Goal: Complete application form

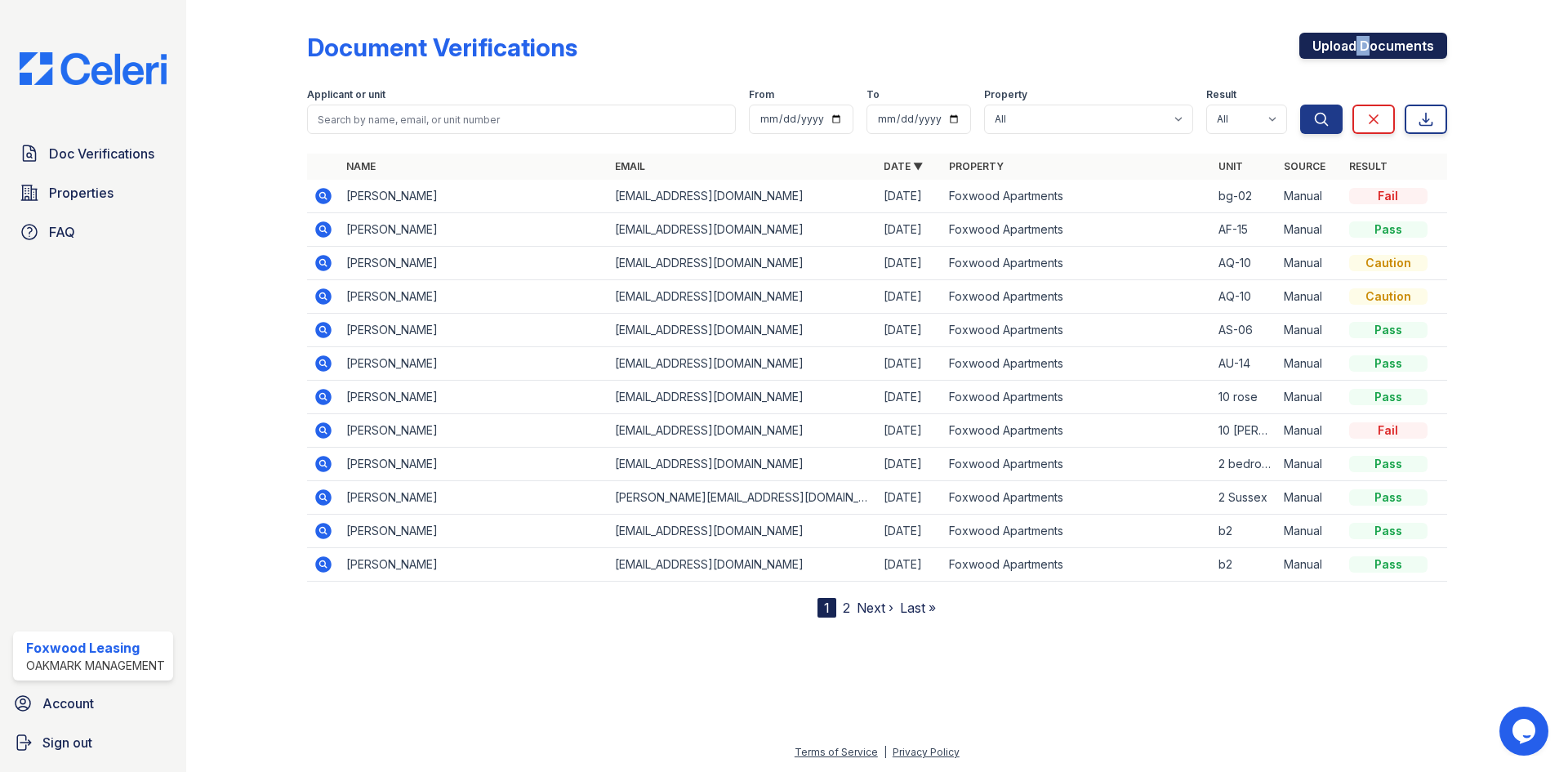
drag, startPoint x: 1359, startPoint y: 62, endPoint x: 1350, endPoint y: 54, distance: 12.0
click at [1353, 62] on div "Upload Documents" at bounding box center [1373, 53] width 148 height 42
click at [1350, 53] on link "Upload Documents" at bounding box center [1373, 45] width 148 height 27
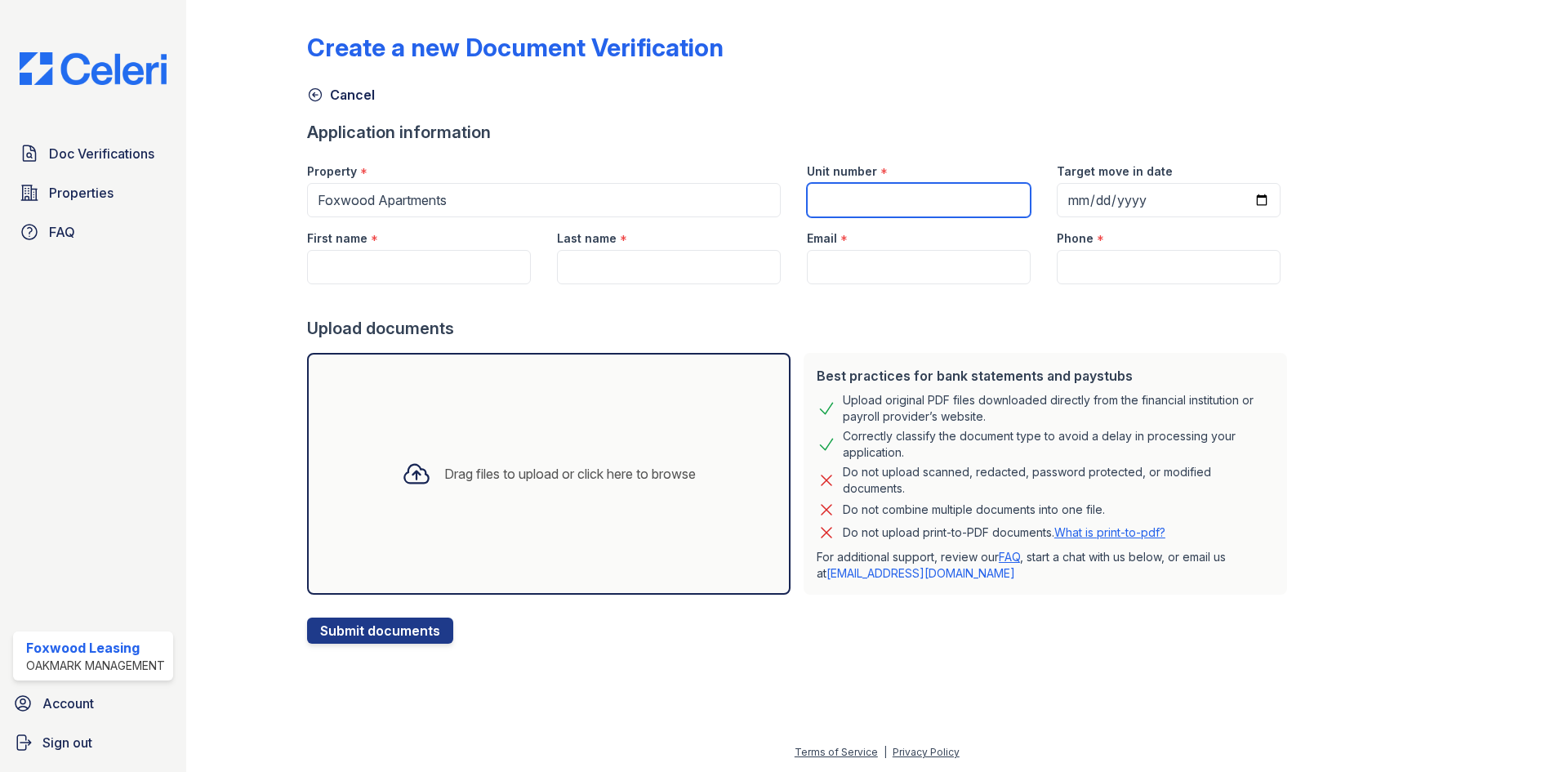
click at [948, 197] on input "Unit number" at bounding box center [919, 199] width 224 height 34
type input "Na"
click at [340, 282] on input "First name" at bounding box center [419, 266] width 224 height 34
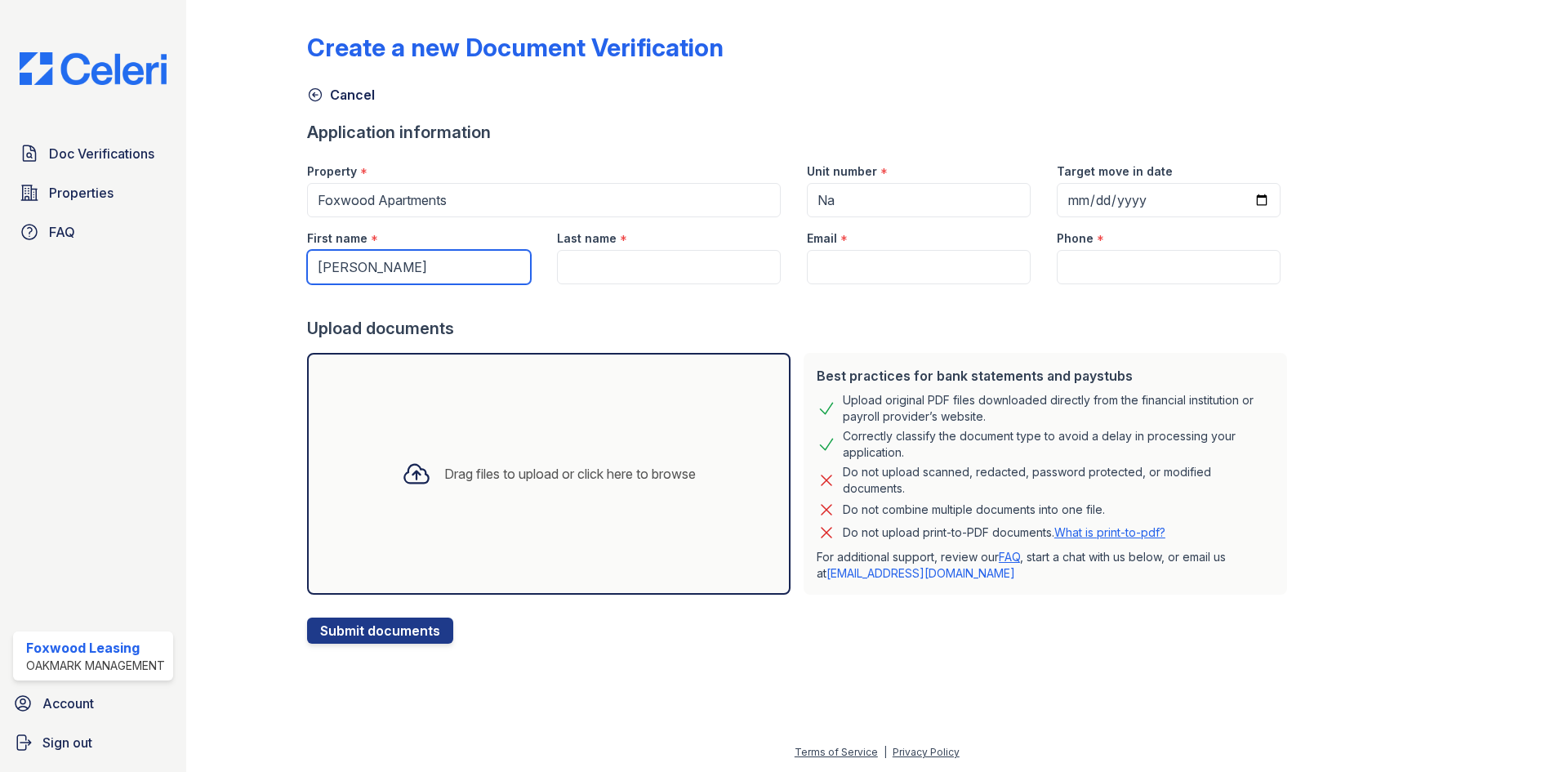
type input "Gregory"
type input "P"
click at [603, 266] on input "Last name" at bounding box center [669, 266] width 224 height 34
click at [631, 270] on input "Plaisar" at bounding box center [669, 266] width 224 height 34
type input "Plaisir"
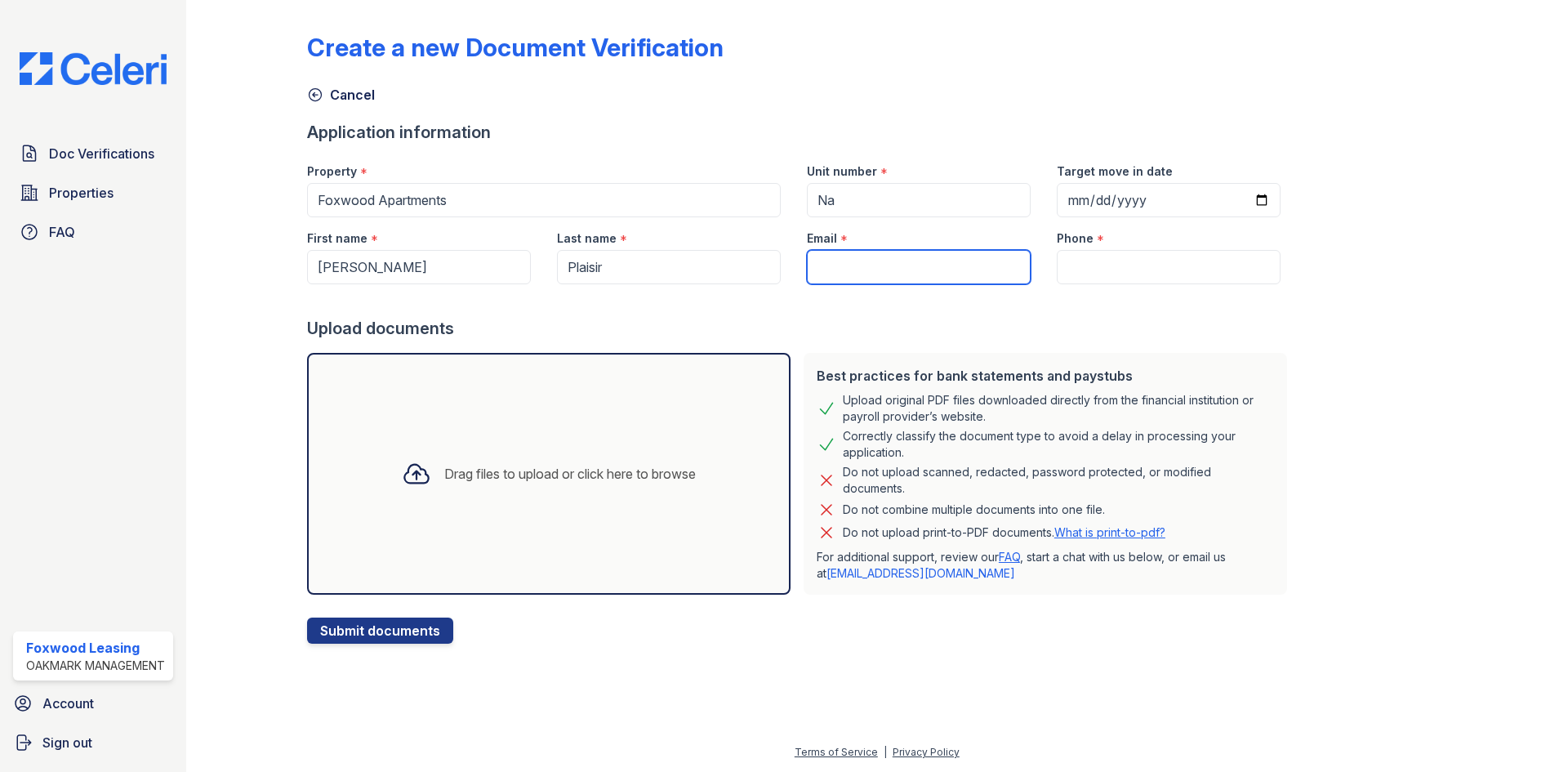
click at [919, 264] on input "Email" at bounding box center [919, 266] width 224 height 34
paste input "PLAISIRGREG2@GMAIL.COM"
type input "PLAISIRGREG2@GMAIL.COM"
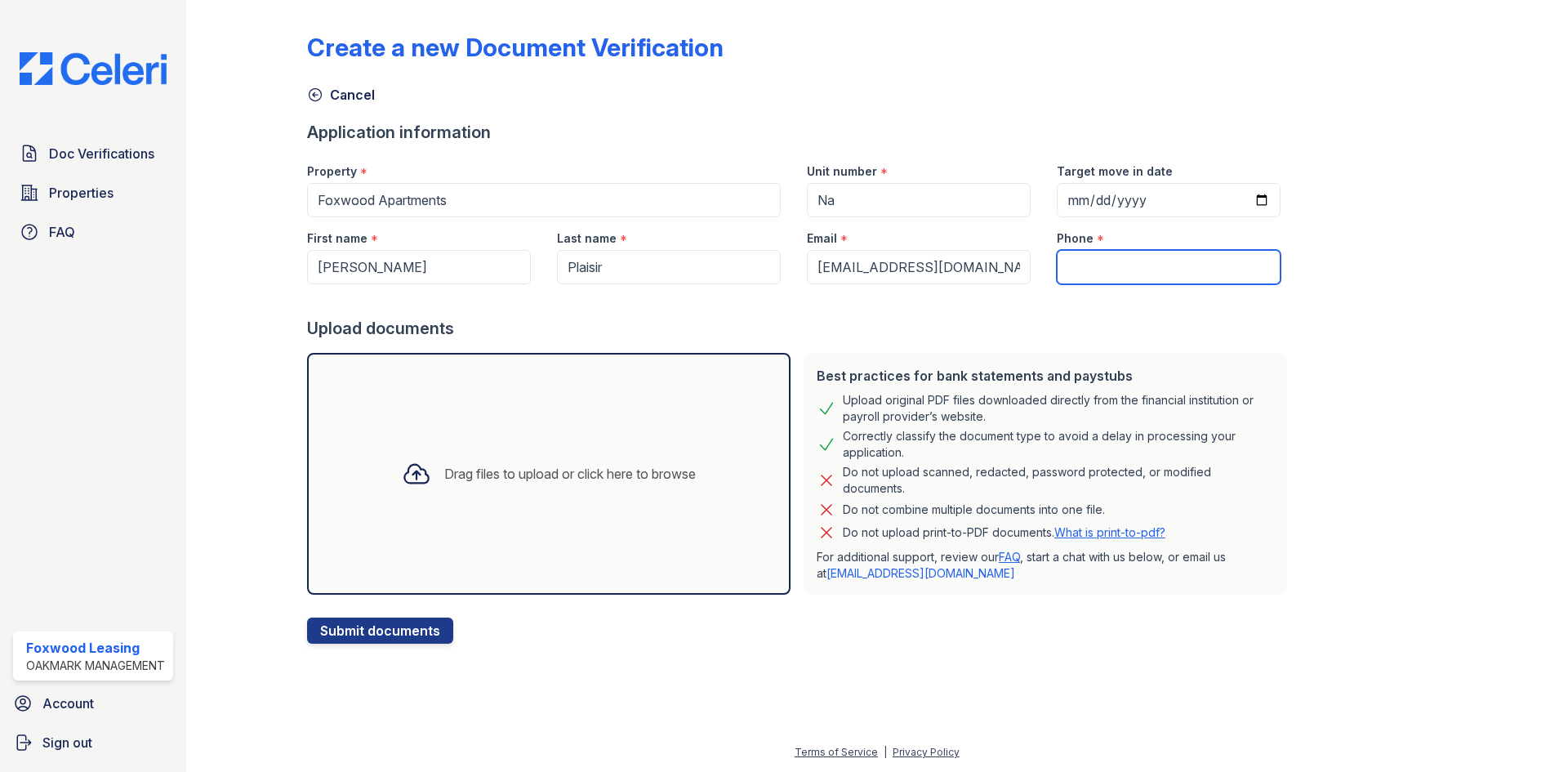
click at [1074, 260] on input "Phone" at bounding box center [1168, 266] width 224 height 34
paste input "(215) 800-6717"
type input "(215) 800-6717"
click at [416, 631] on button "Submit documents" at bounding box center [380, 631] width 146 height 27
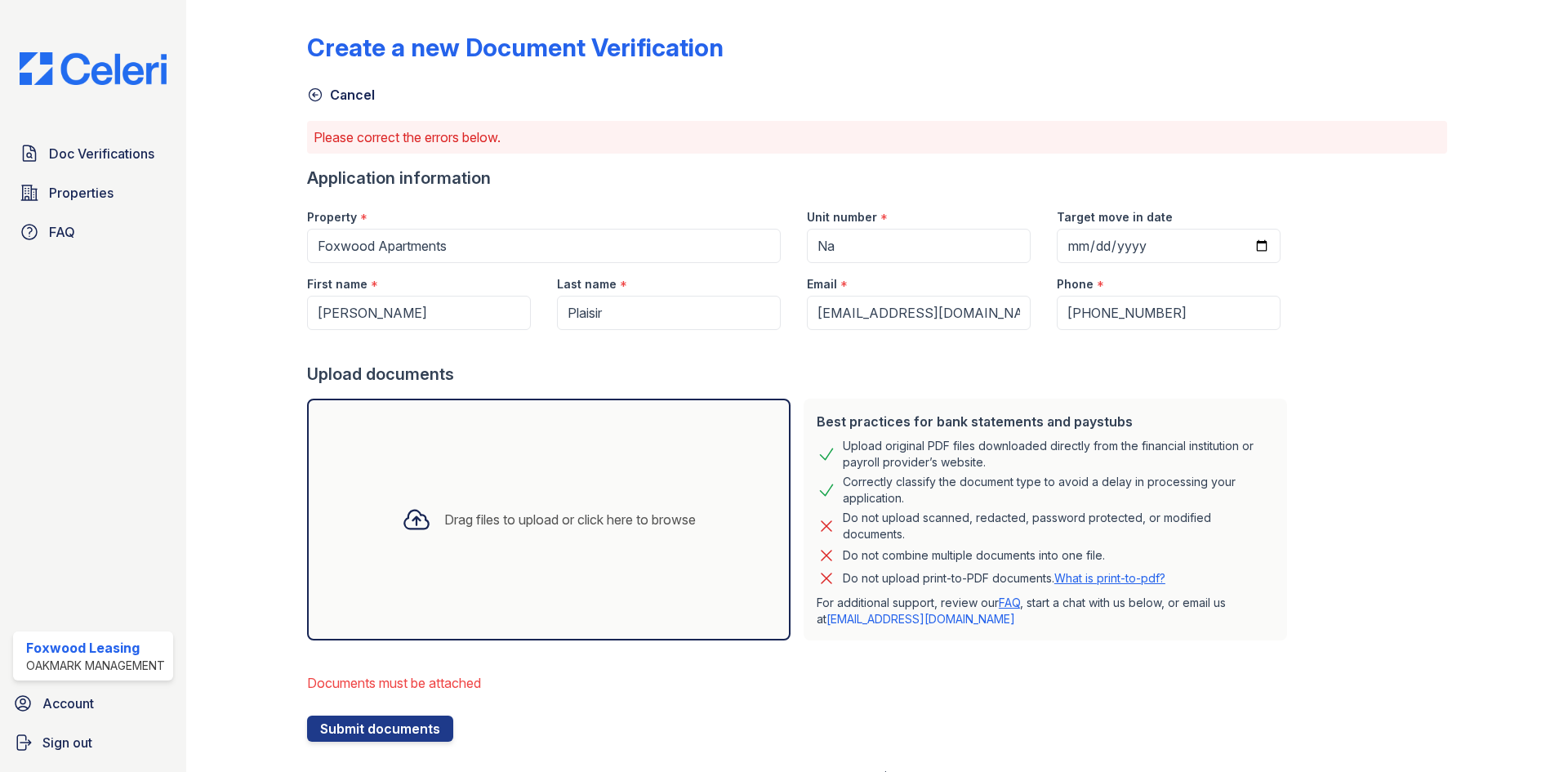
click at [416, 553] on div "Drag files to upload or click here to browse" at bounding box center [549, 520] width 483 height 242
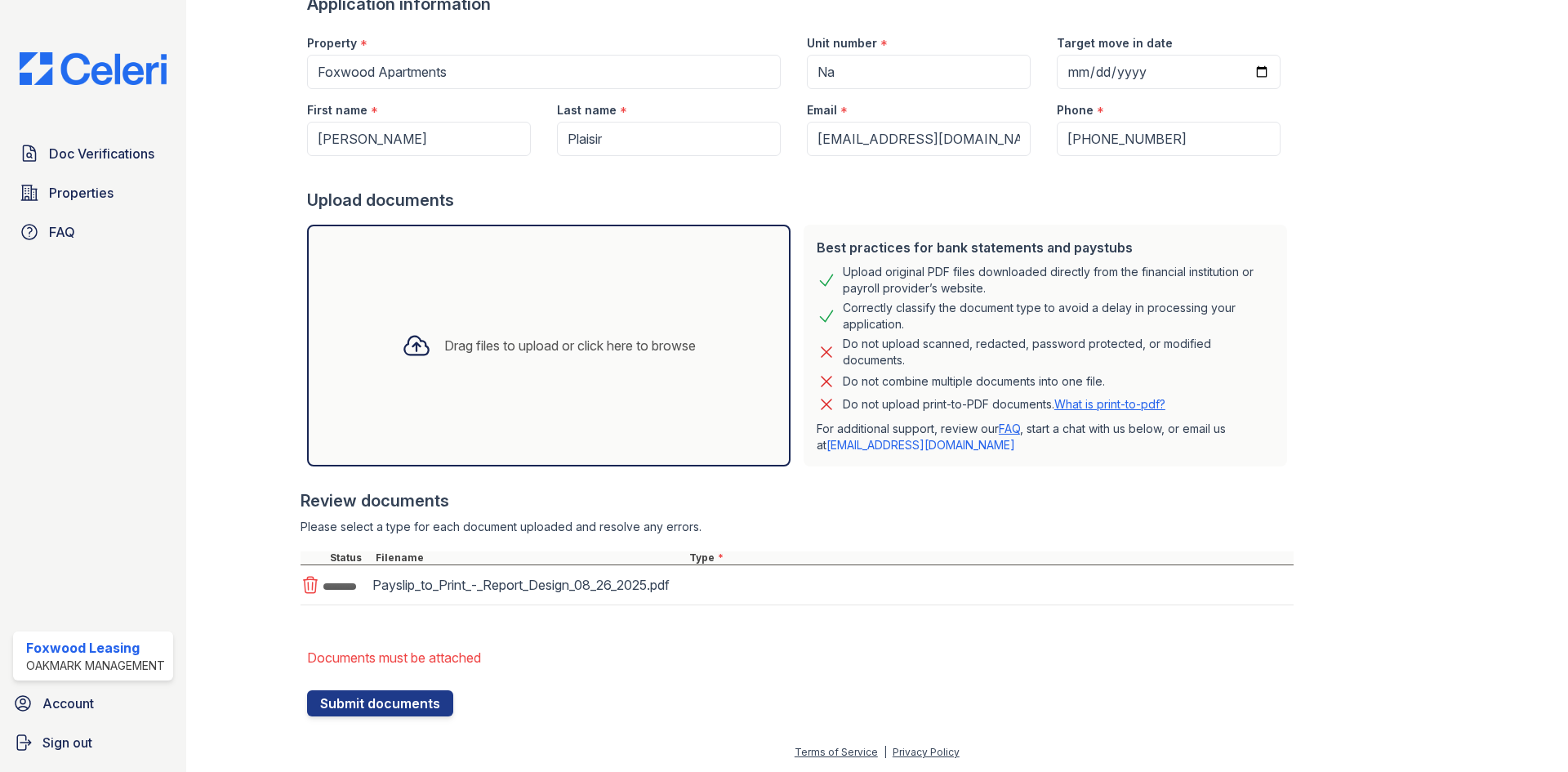
scroll to position [193, 0]
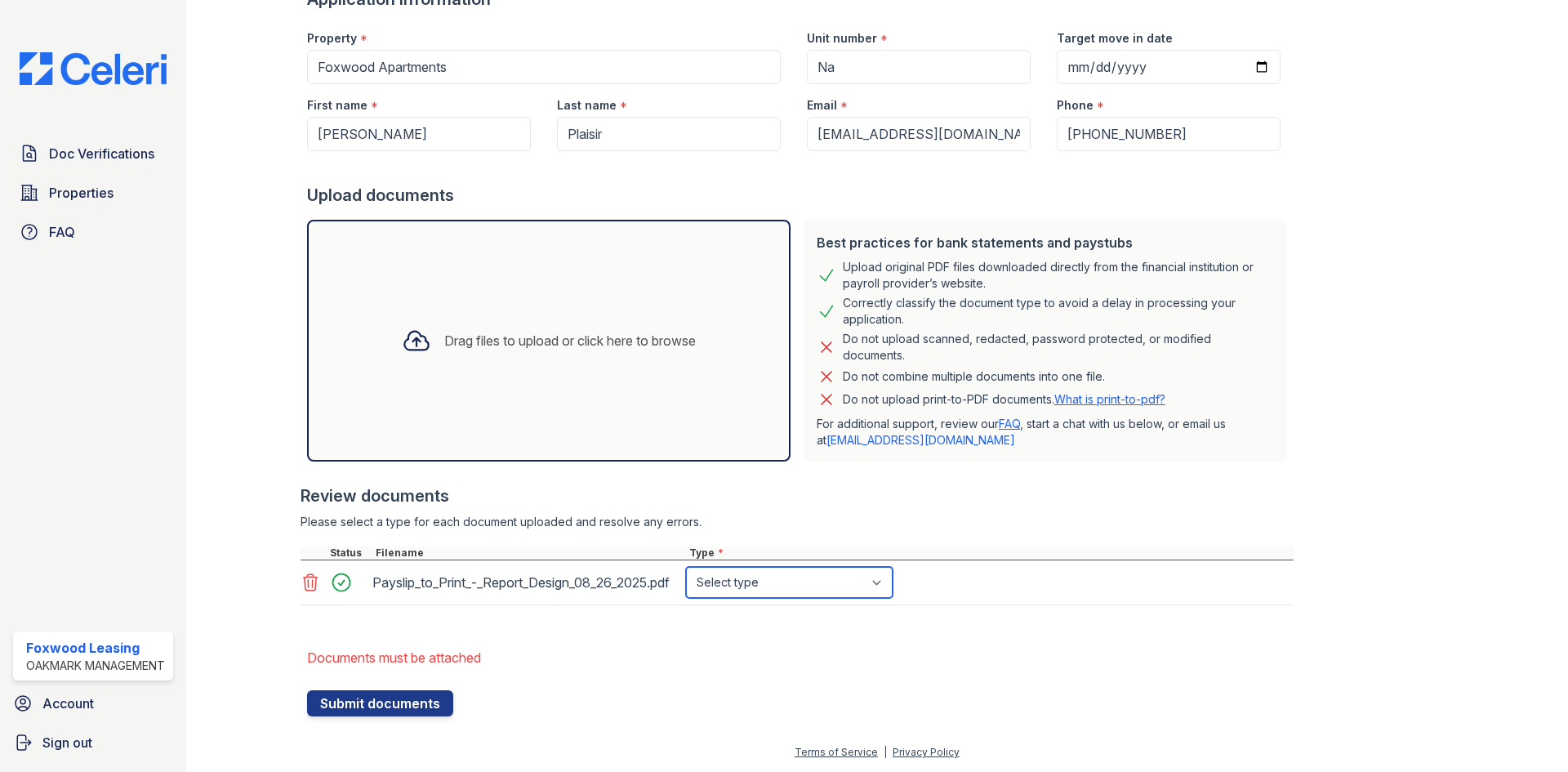
click at [794, 567] on select "Select type Paystub Bank Statement Offer Letter Tax Documents Benefit Award Let…" at bounding box center [789, 582] width 206 height 31
select select "paystub"
click at [686, 567] on select "Select type Paystub Bank Statement Offer Letter Tax Documents Benefit Award Let…" at bounding box center [789, 582] width 206 height 31
click at [424, 700] on button "Submit documents" at bounding box center [380, 703] width 146 height 27
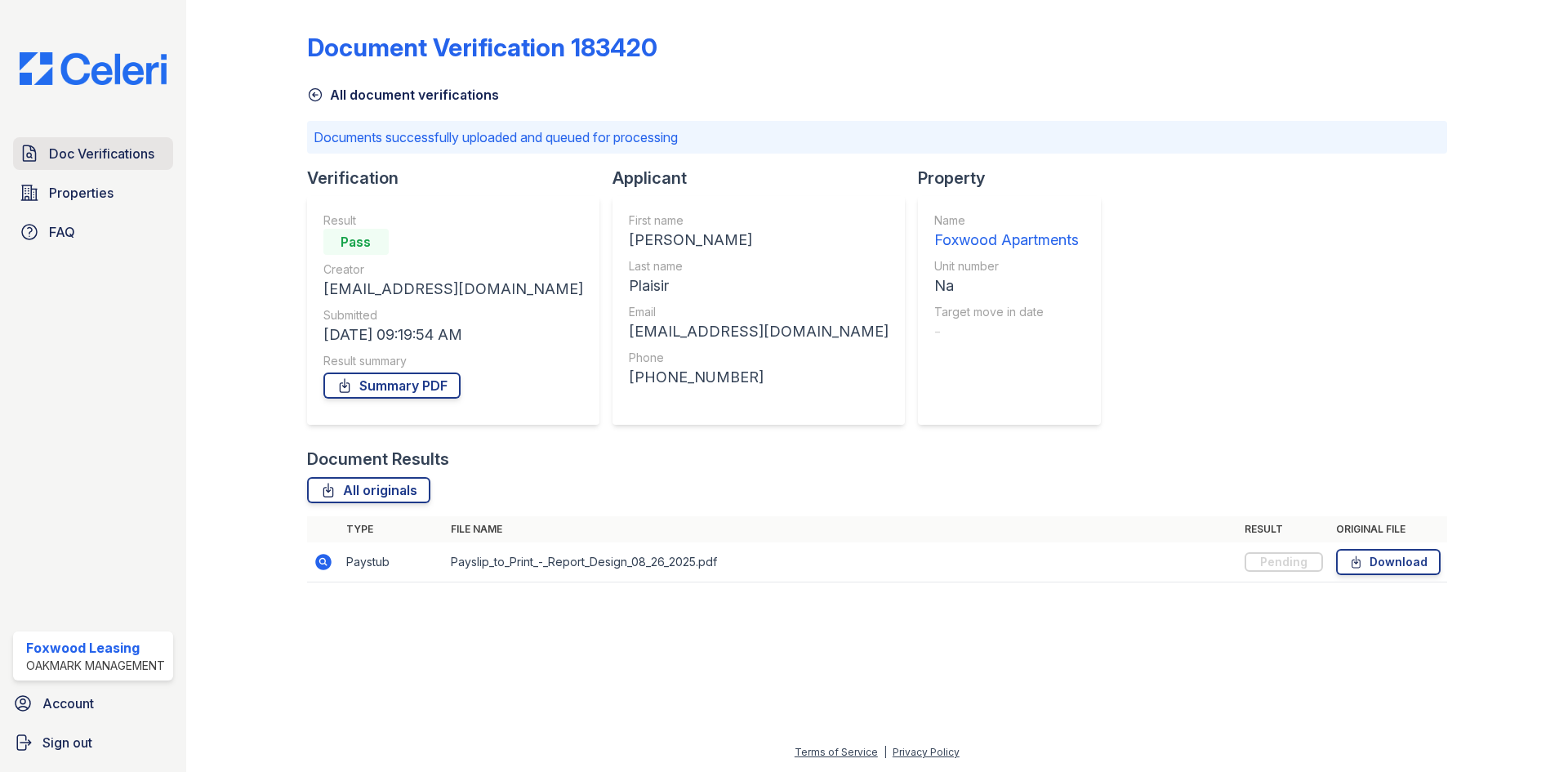
click at [106, 151] on span "Doc Verifications" at bounding box center [101, 153] width 105 height 20
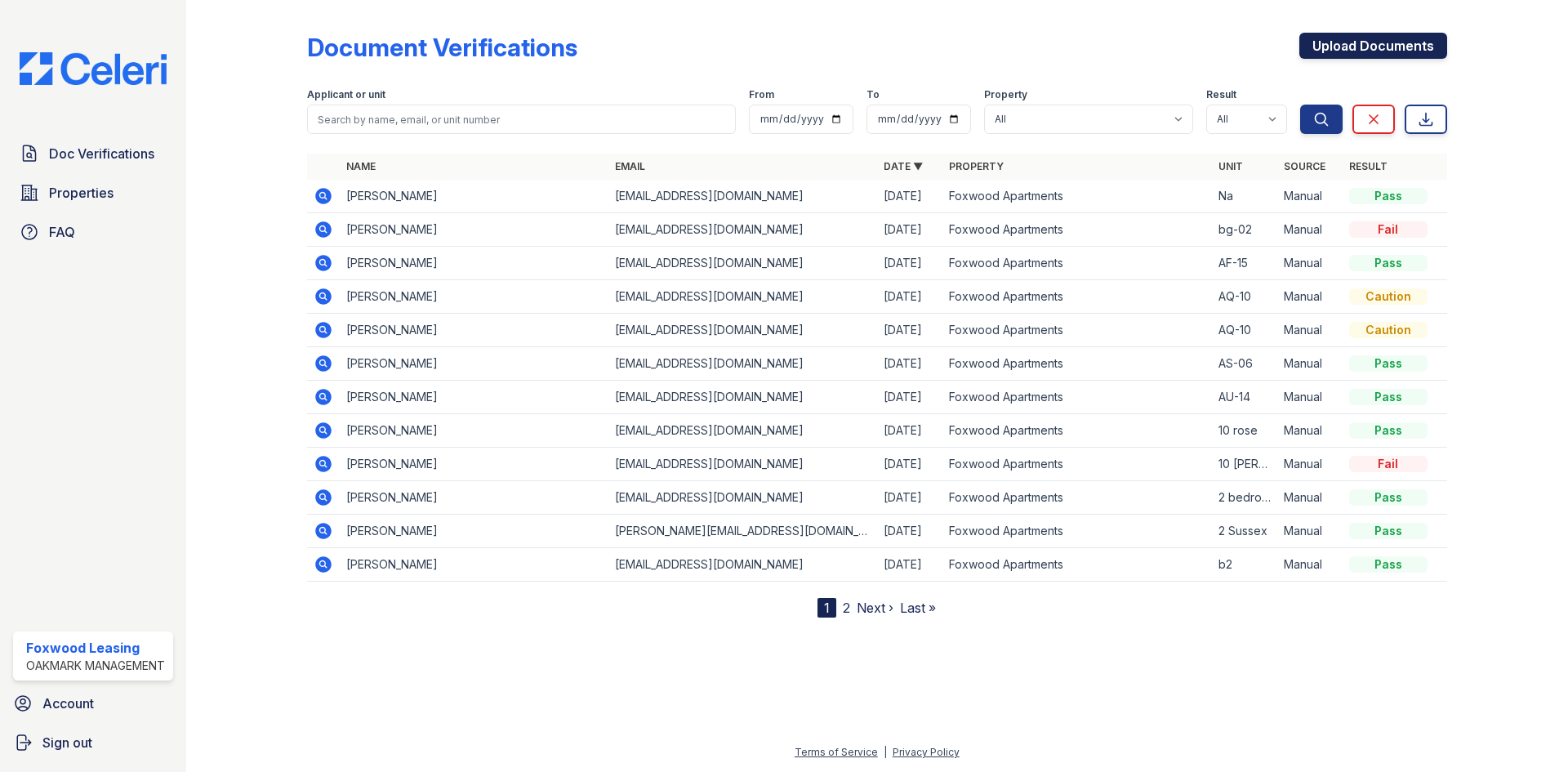
click at [1336, 46] on link "Upload Documents" at bounding box center [1373, 45] width 148 height 27
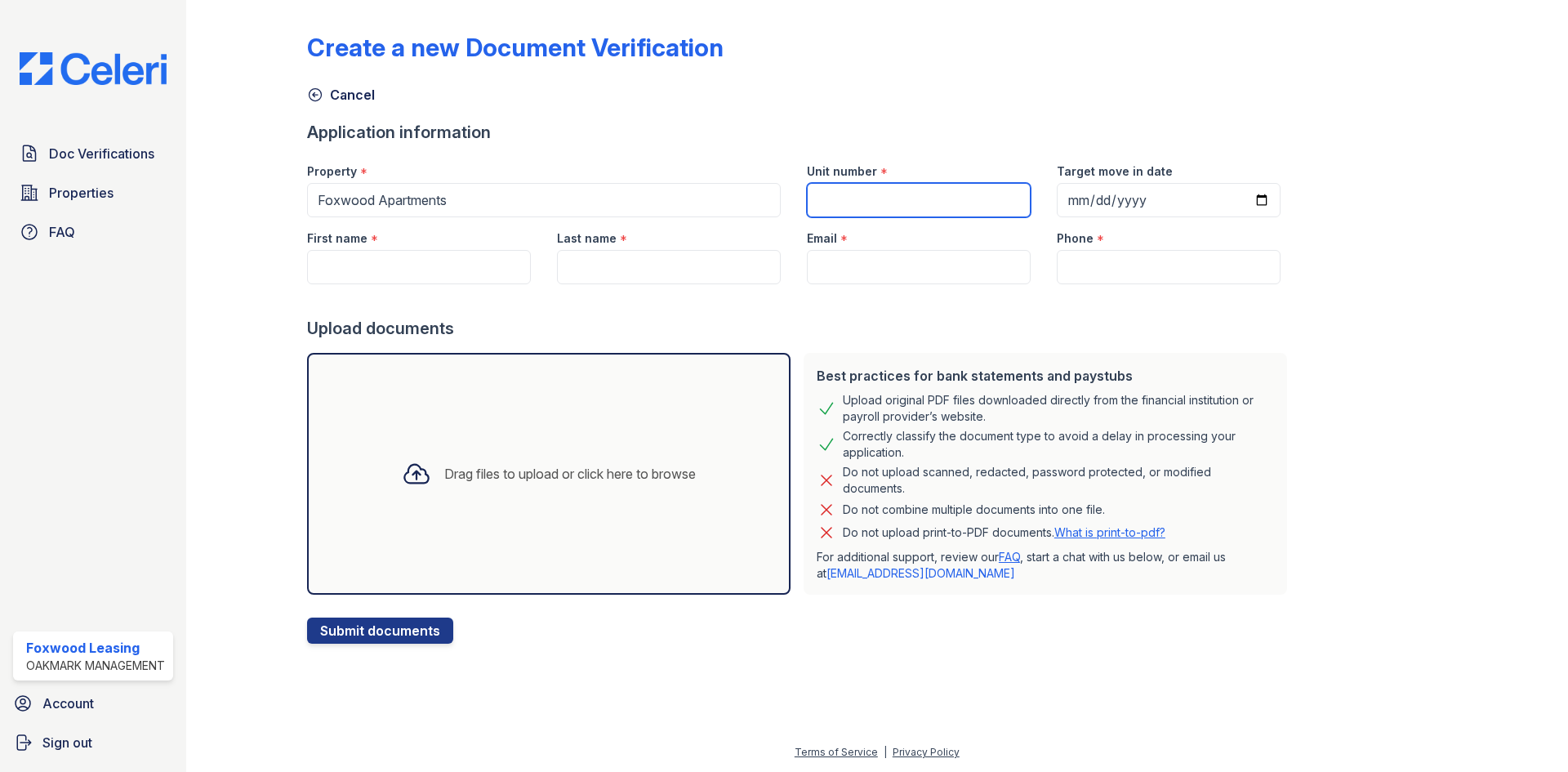
click at [815, 198] on input "Unit number" at bounding box center [919, 199] width 224 height 34
type input "Na"
click at [402, 254] on input "First name" at bounding box center [419, 266] width 224 height 34
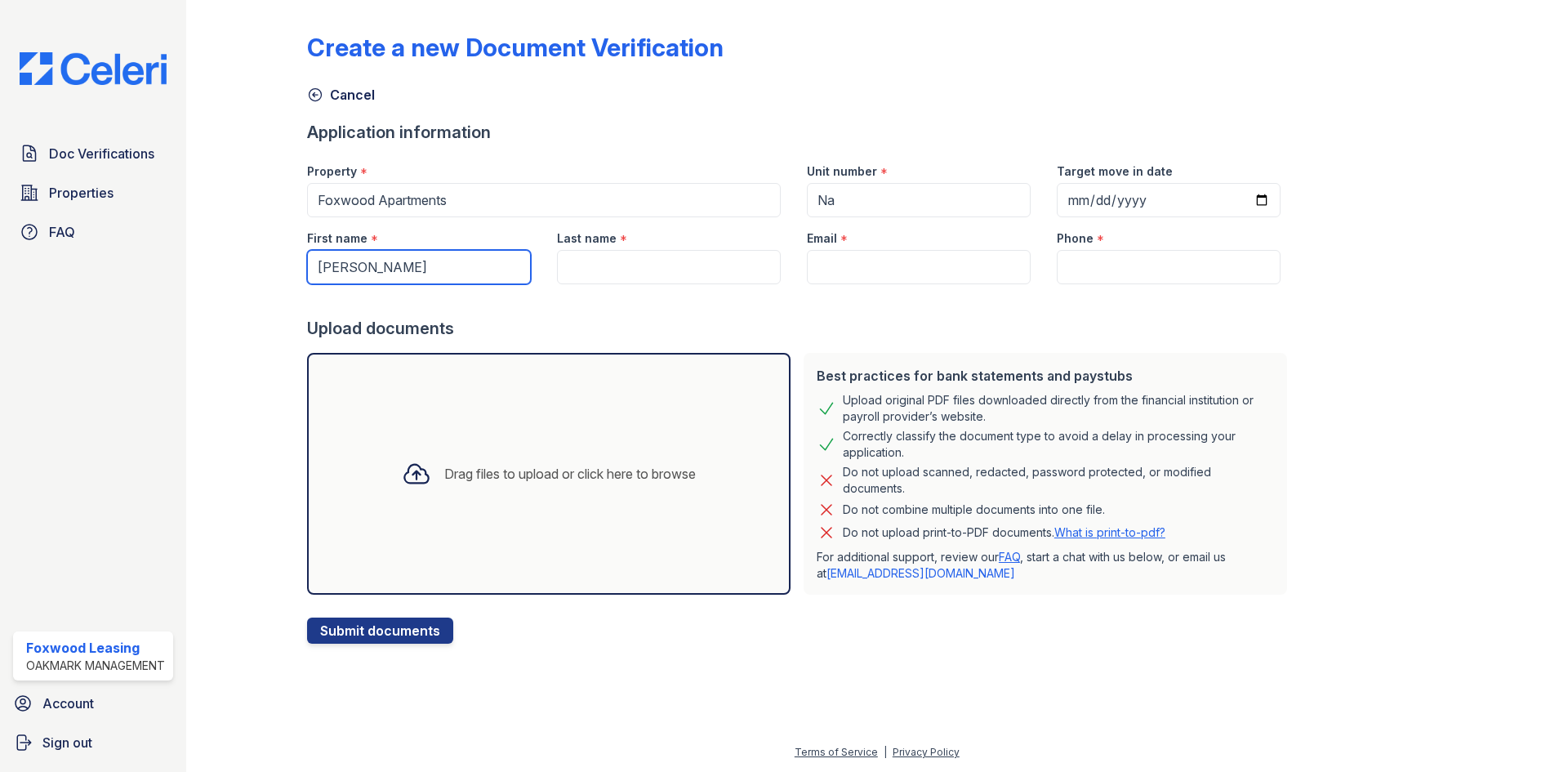
type input "Marjorie"
click at [708, 281] on input "Last name" at bounding box center [669, 266] width 224 height 34
type input "Ferrar"
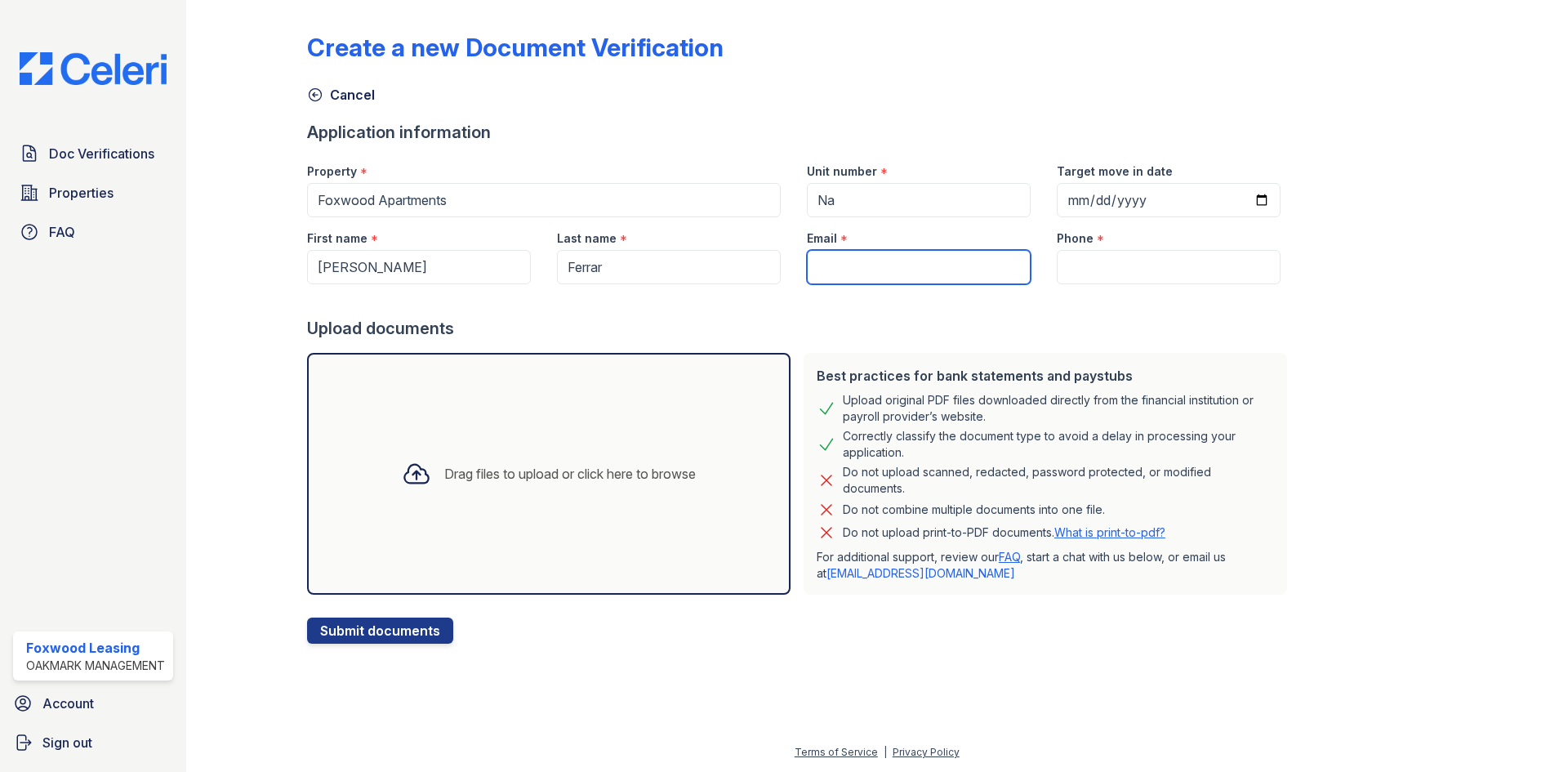
paste input "gplaisir2@gmail.com"
type input "gplaisir2@gmail.com"
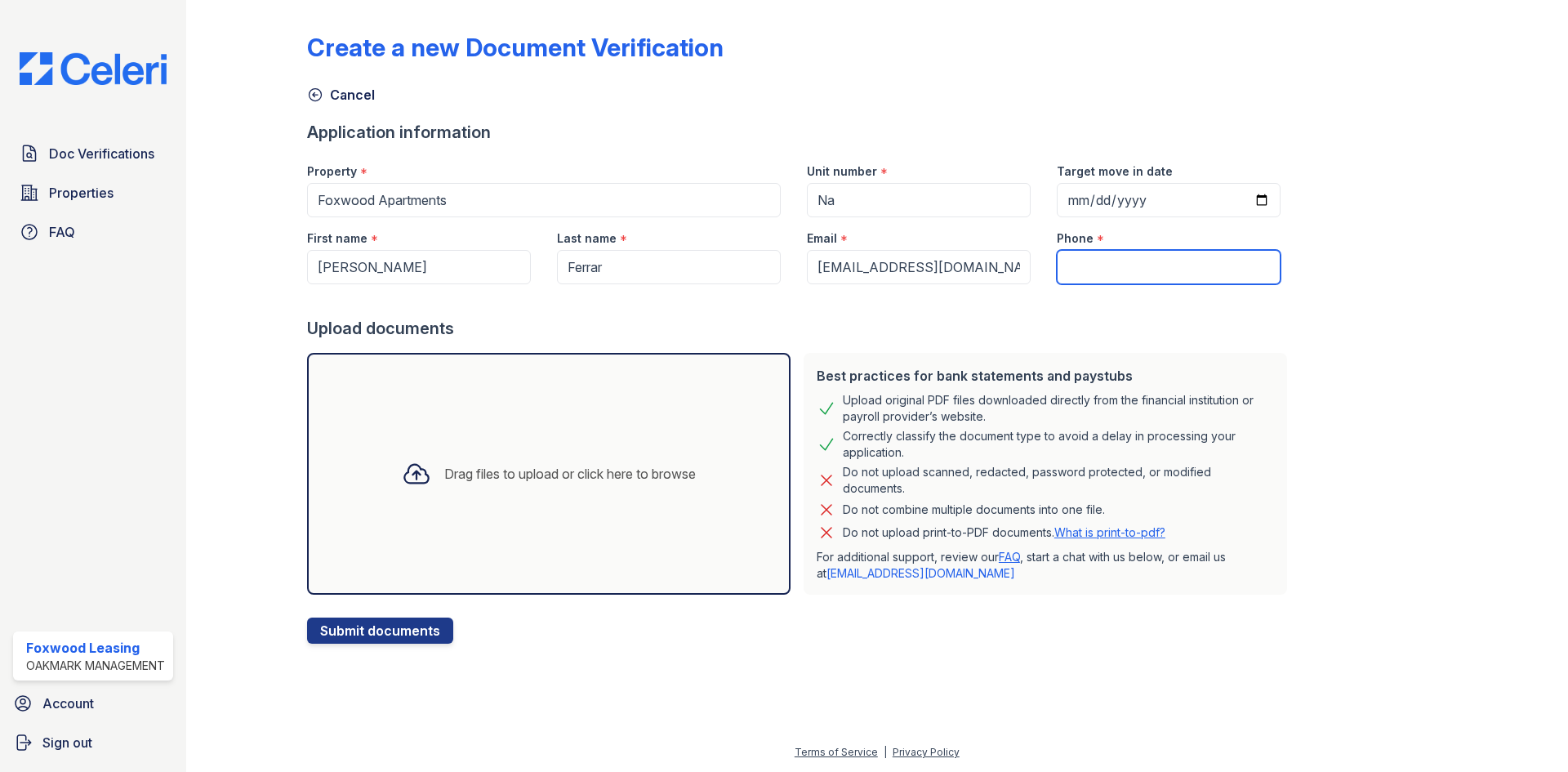
click at [1140, 259] on input "Phone" at bounding box center [1168, 266] width 224 height 34
paste input "(302) 563-5575"
type input "(302) 563-5575"
click at [467, 464] on div "Drag files to upload or click here to browse" at bounding box center [549, 473] width 320 height 56
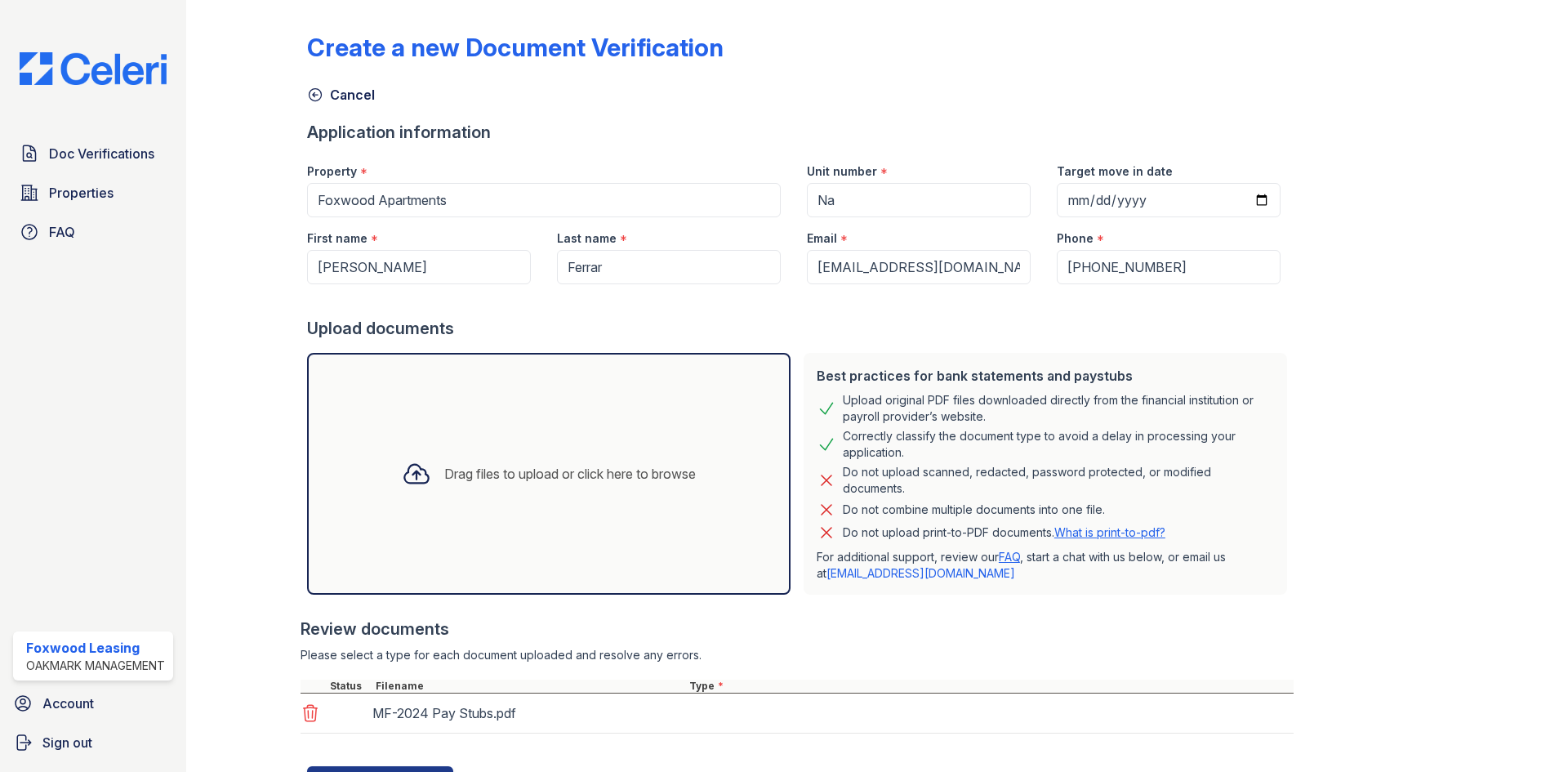
scroll to position [76, 0]
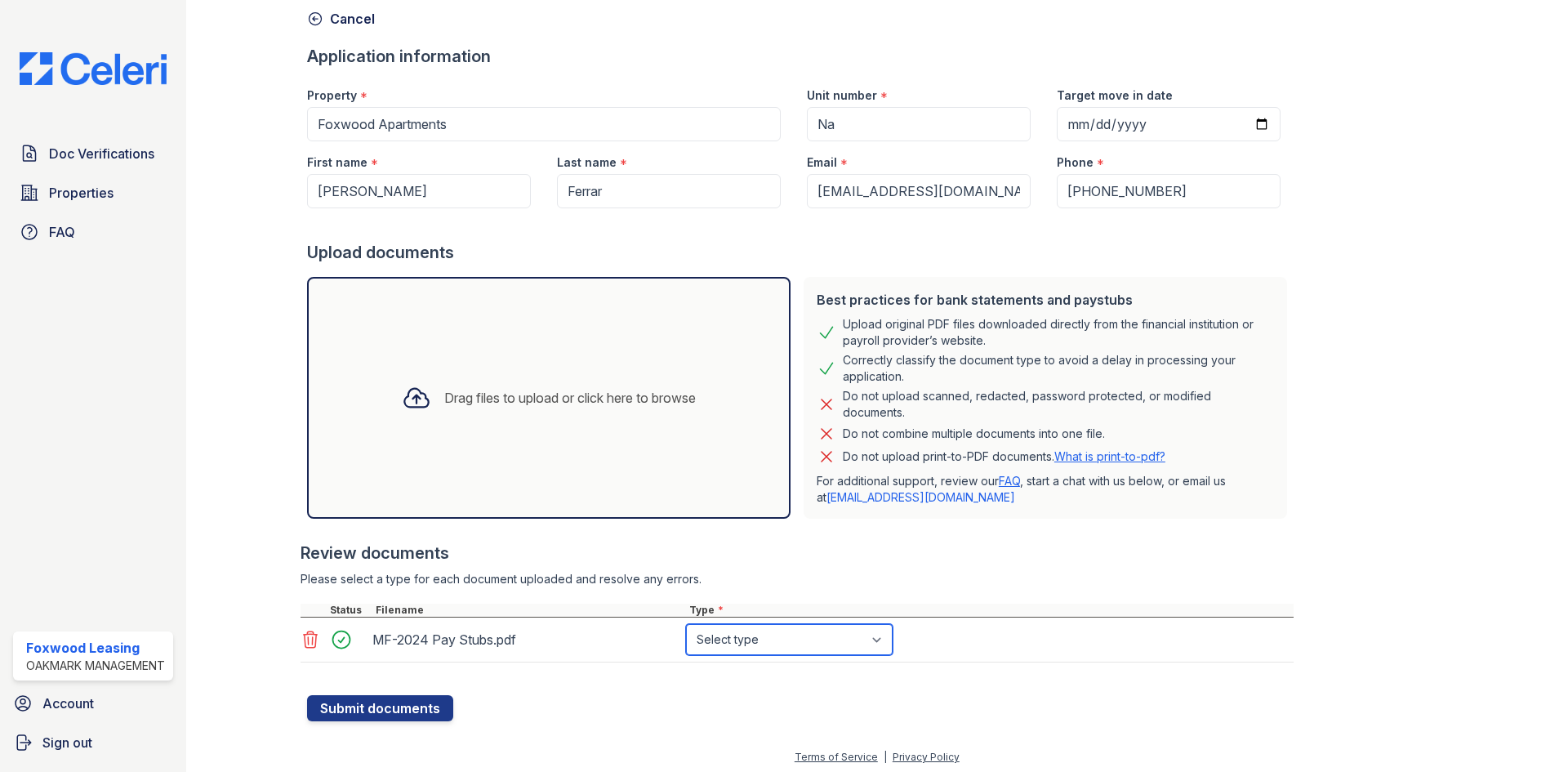
click at [783, 642] on select "Select type Paystub Bank Statement Offer Letter Tax Documents Benefit Award Let…" at bounding box center [789, 639] width 206 height 31
select select "paystub"
click at [686, 624] on select "Select type Paystub Bank Statement Offer Letter Tax Documents Benefit Award Let…" at bounding box center [789, 639] width 206 height 31
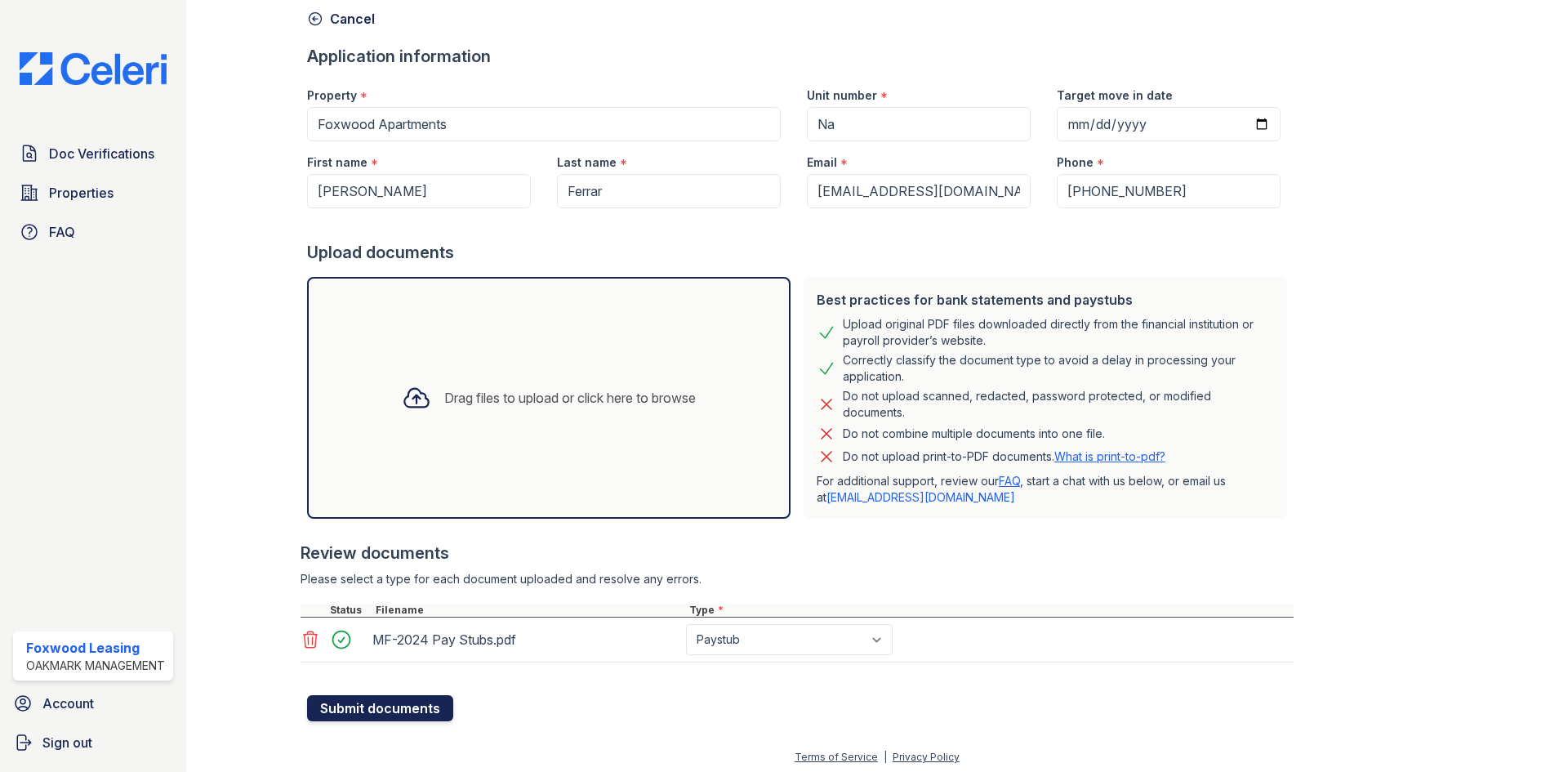
click at [340, 717] on button "Submit documents" at bounding box center [380, 708] width 146 height 27
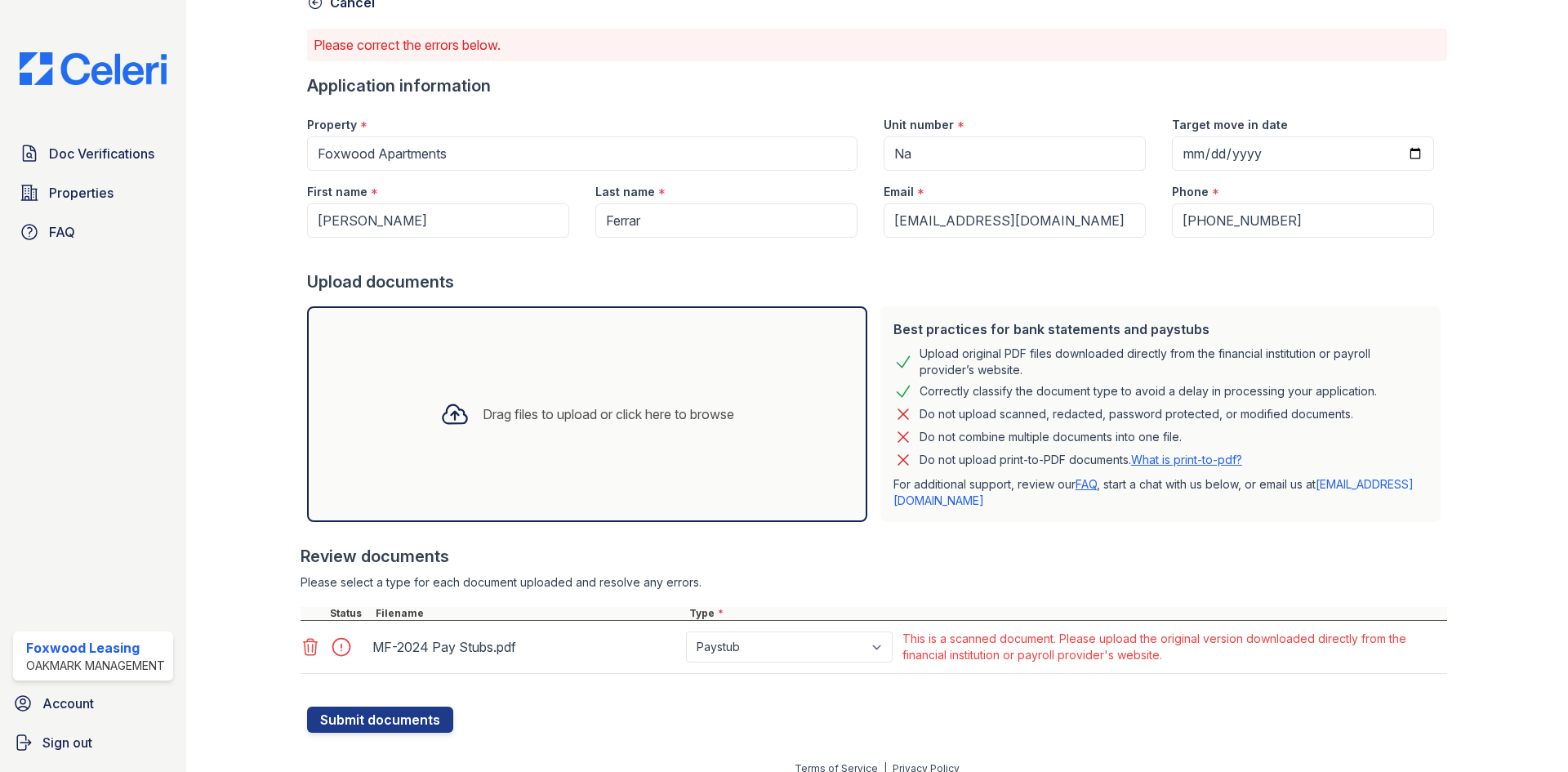
scroll to position [109, 0]
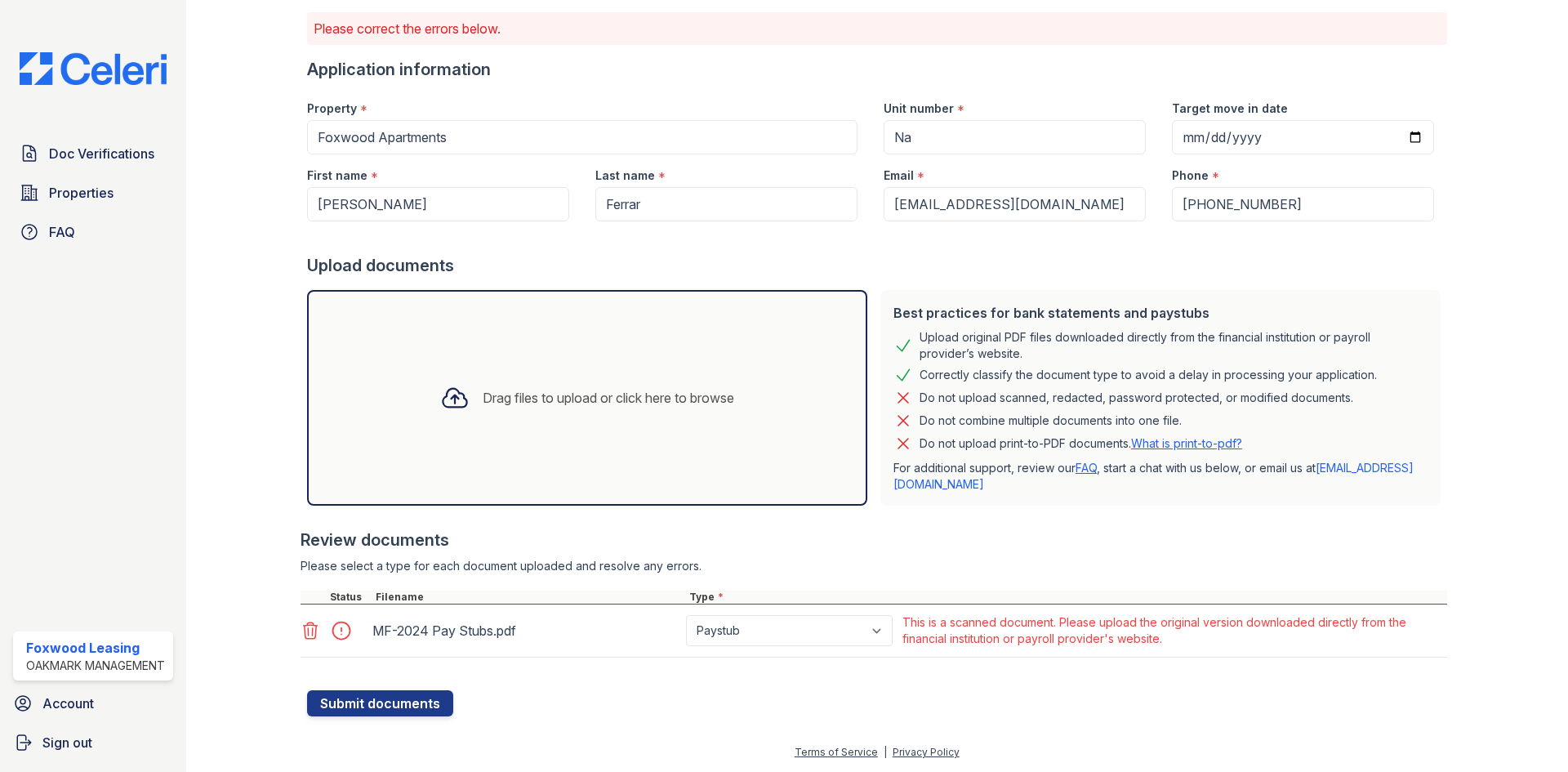
click at [97, 63] on img at bounding box center [93, 68] width 173 height 32
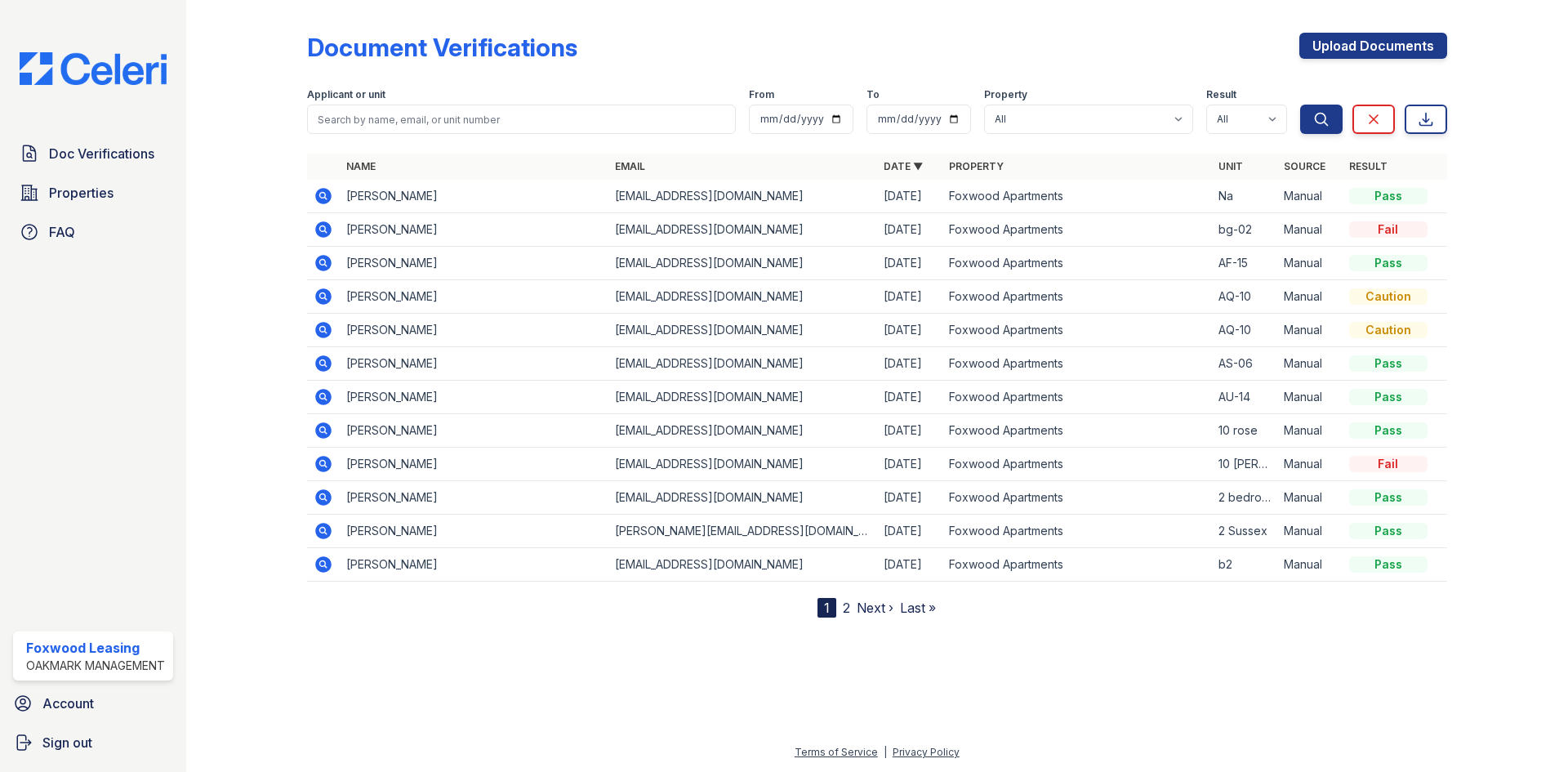
click at [318, 233] on icon at bounding box center [323, 229] width 17 height 17
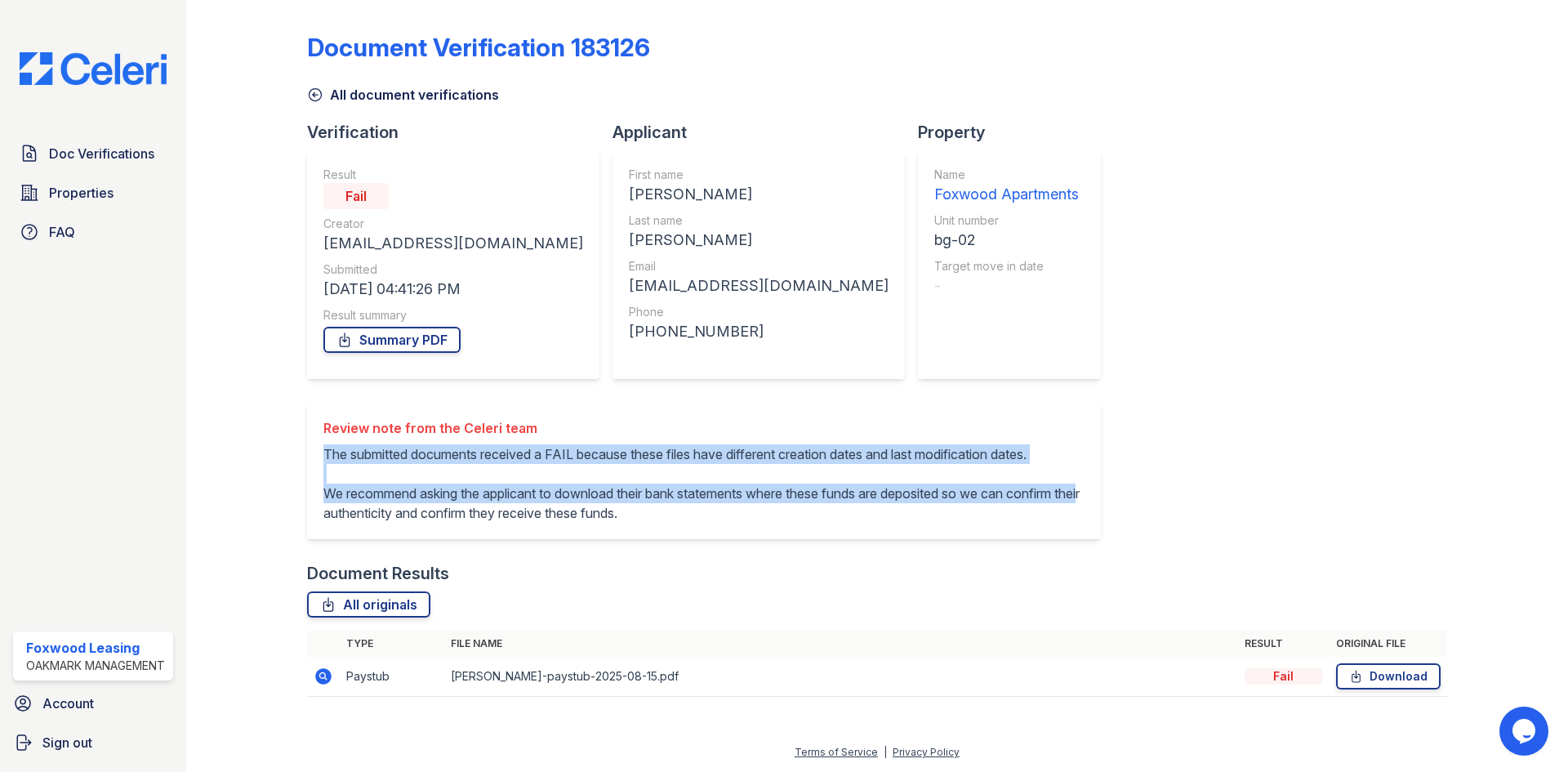
drag, startPoint x: 319, startPoint y: 450, endPoint x: 423, endPoint y: 542, distance: 138.9
click at [423, 539] on div "Review note from the Celeri team The submitted documents received a FAIL becaus…" at bounding box center [704, 470] width 793 height 138
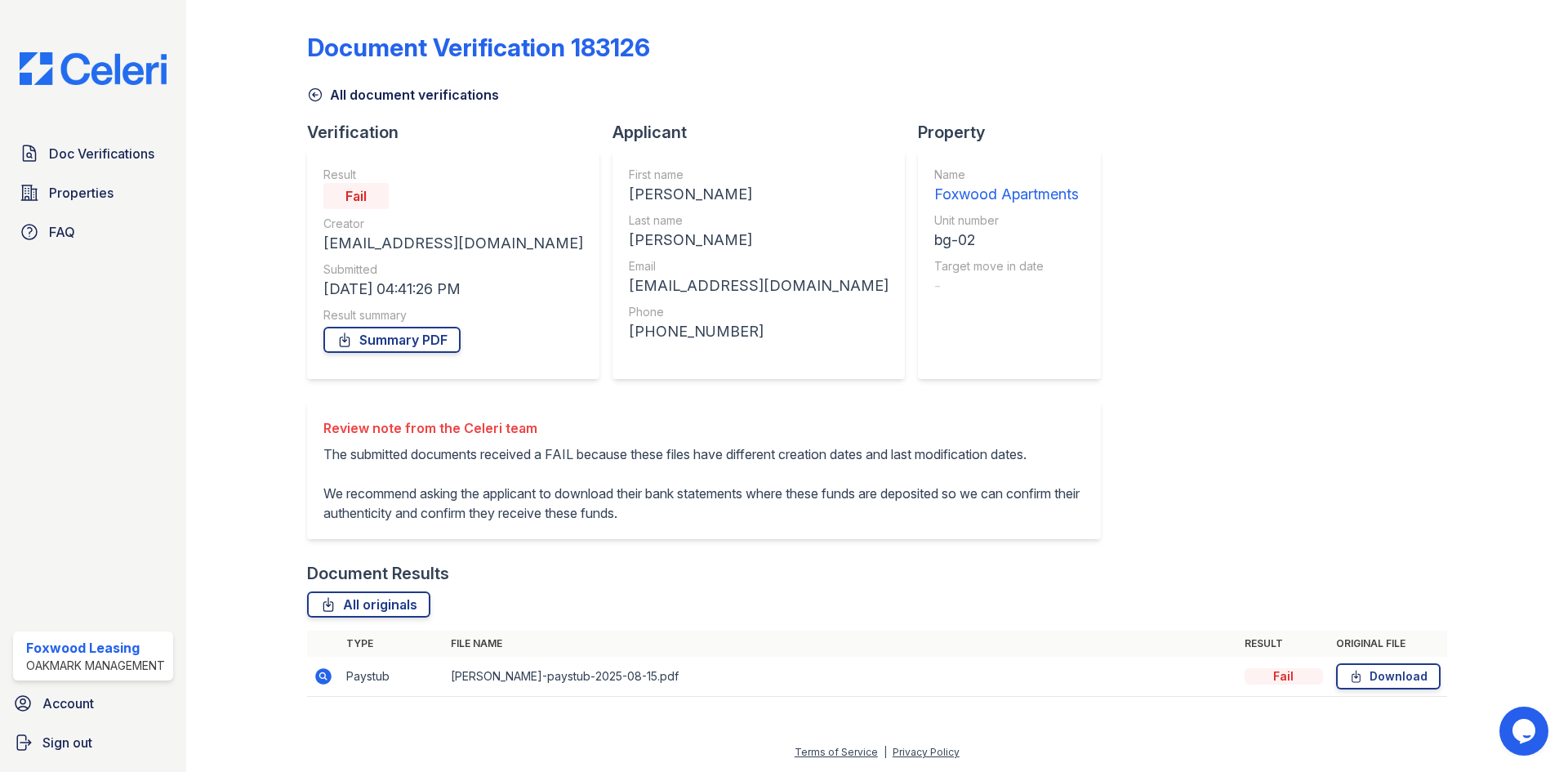
click at [924, 539] on div "Review note from the Celeri team The submitted documents received a FAIL becaus…" at bounding box center [704, 470] width 793 height 138
